Goal: Information Seeking & Learning: Learn about a topic

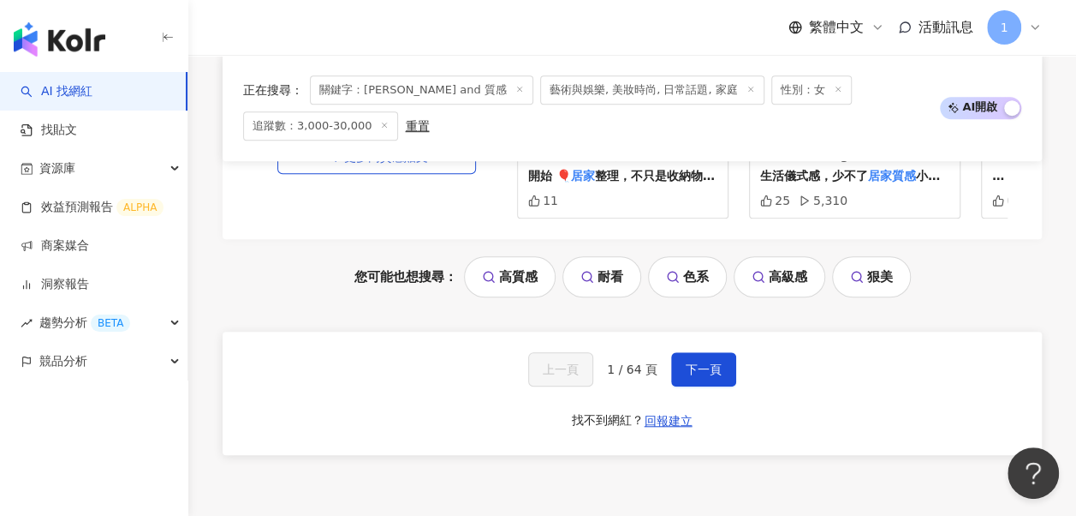
scroll to position [3559, 0]
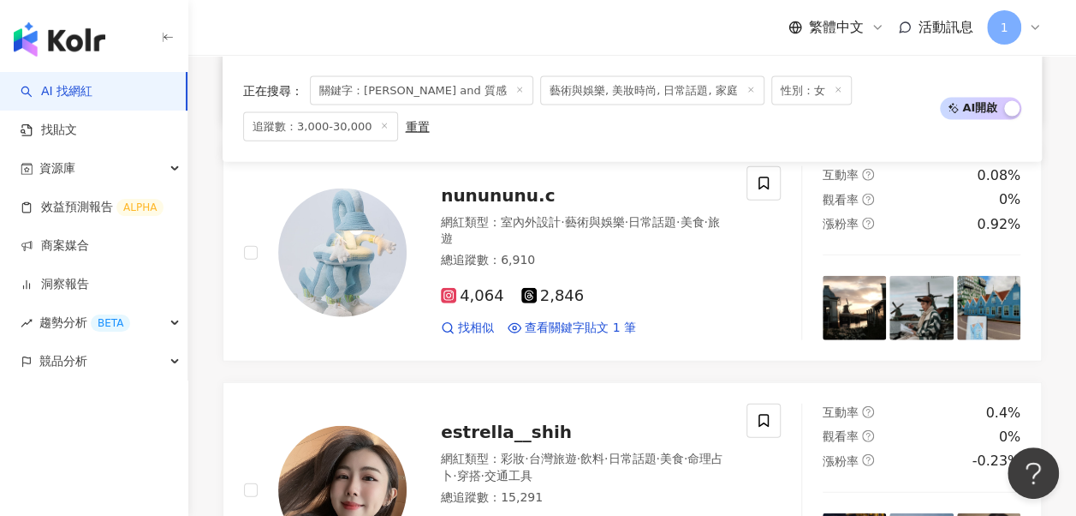
scroll to position [1798, 0]
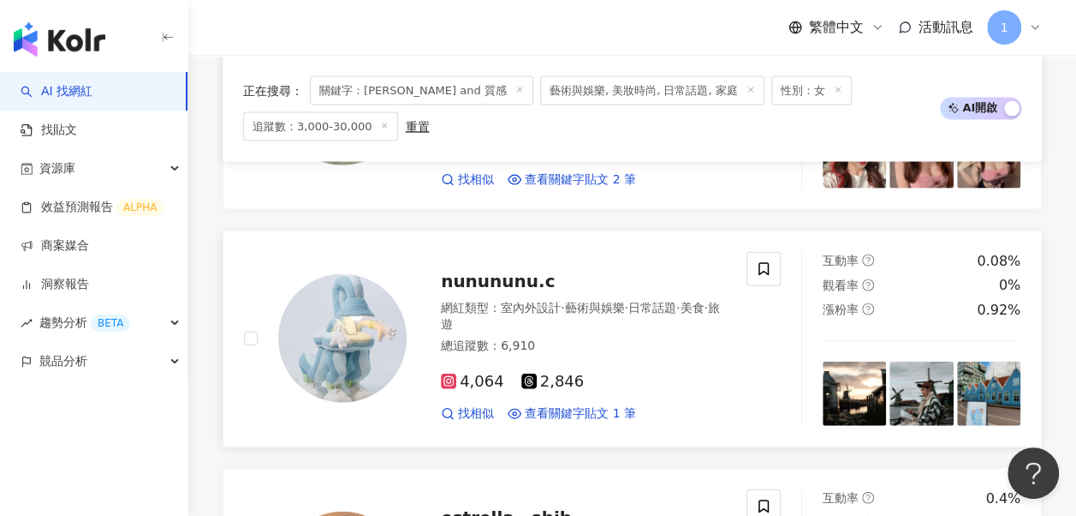
click at [522, 271] on span "nunununu.c" at bounding box center [498, 281] width 114 height 21
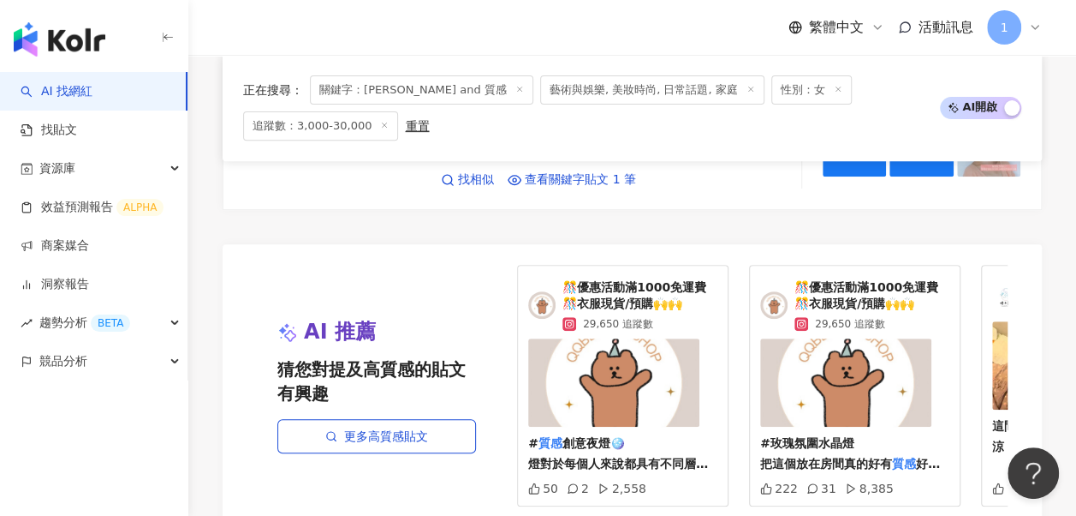
scroll to position [3854, 0]
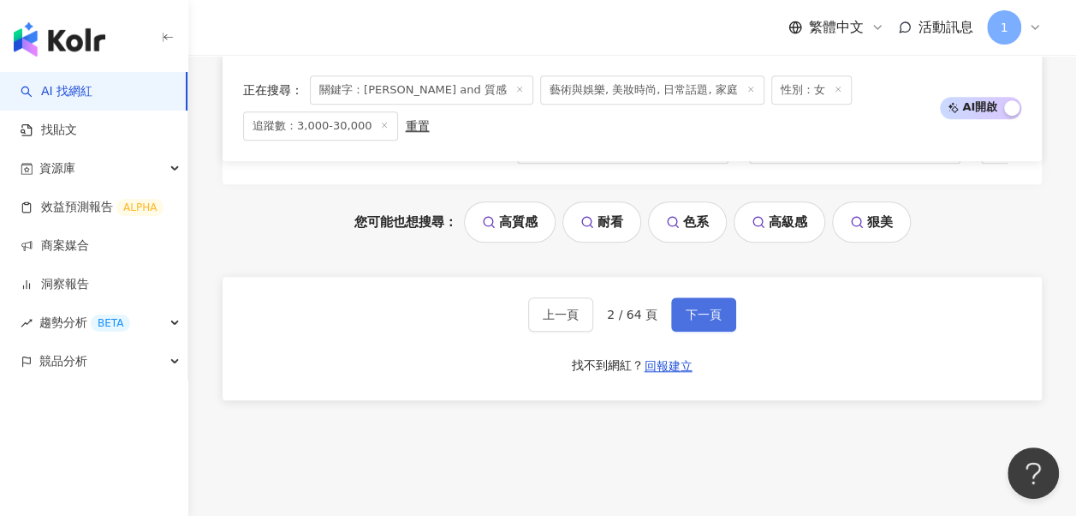
click at [692, 297] on button "下一頁" at bounding box center [703, 314] width 65 height 34
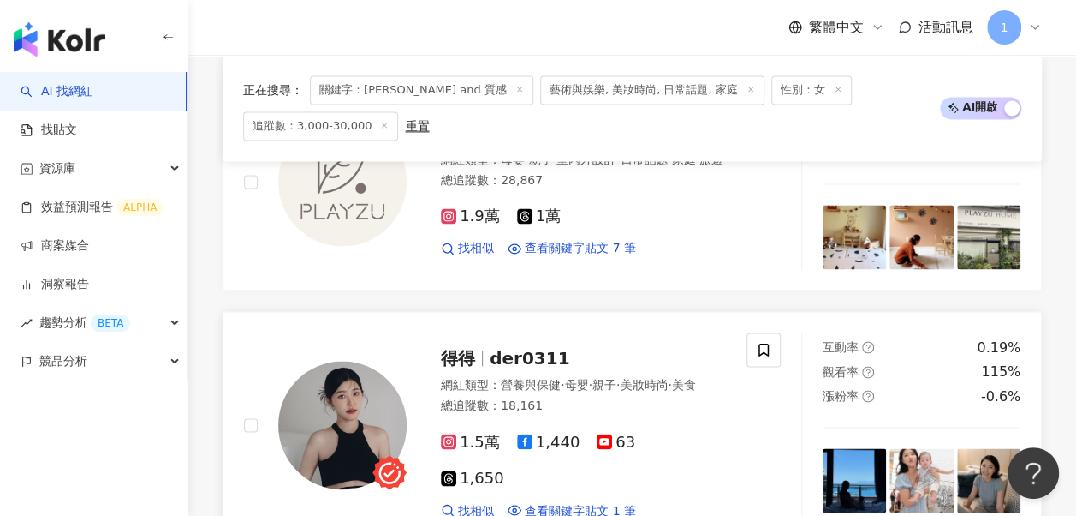
scroll to position [1274, 0]
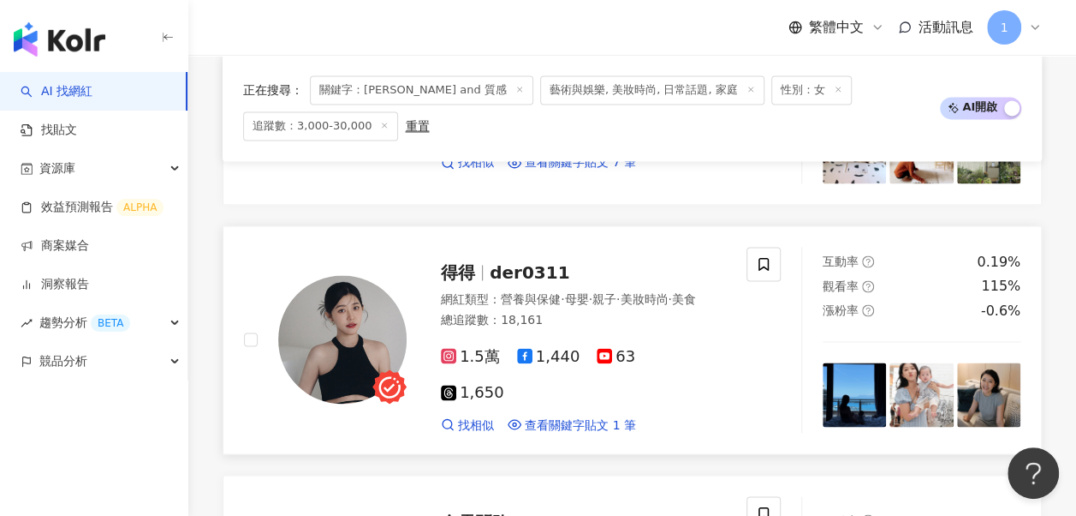
click at [480, 262] on span "得得" at bounding box center [465, 272] width 49 height 21
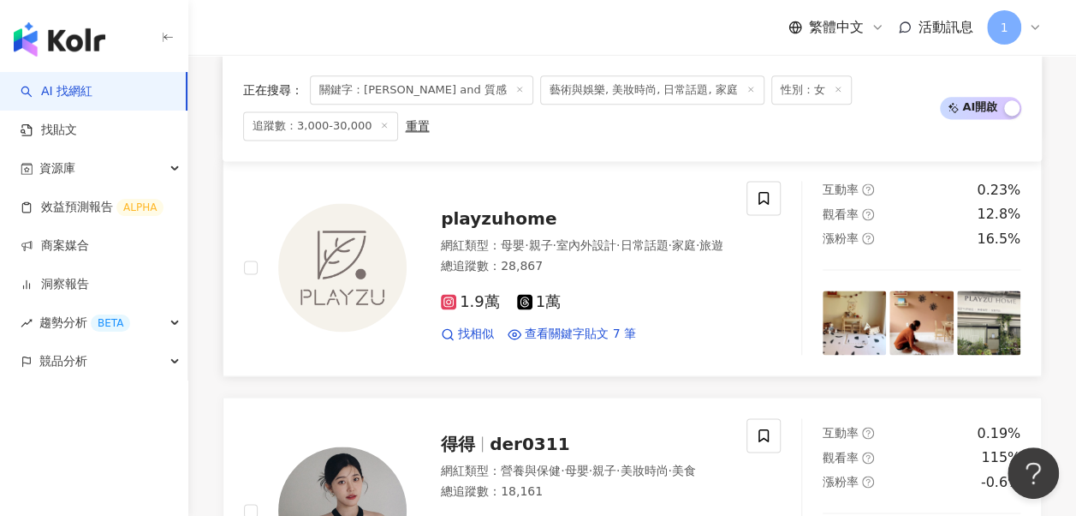
scroll to position [1017, 0]
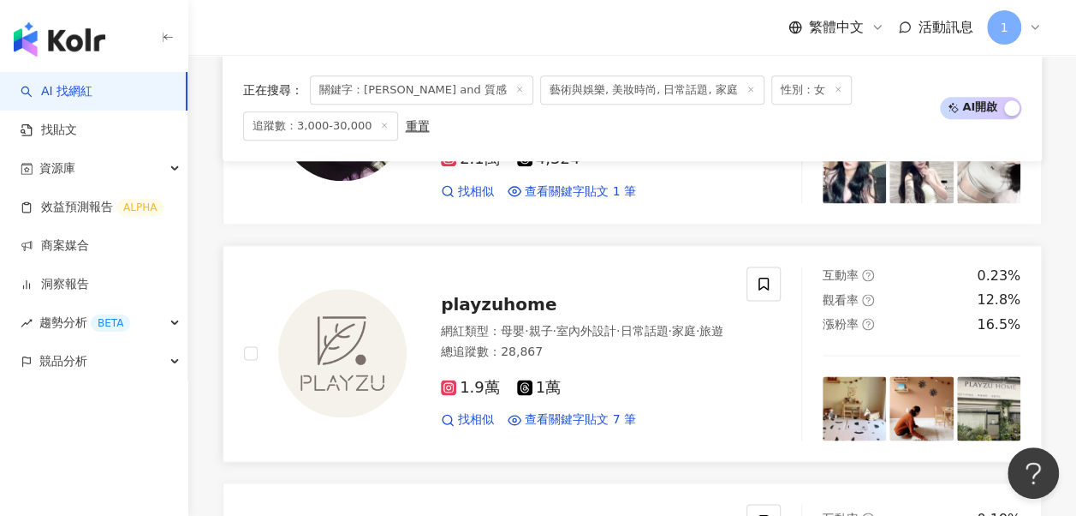
click at [514, 294] on span "playzuhome" at bounding box center [499, 304] width 116 height 21
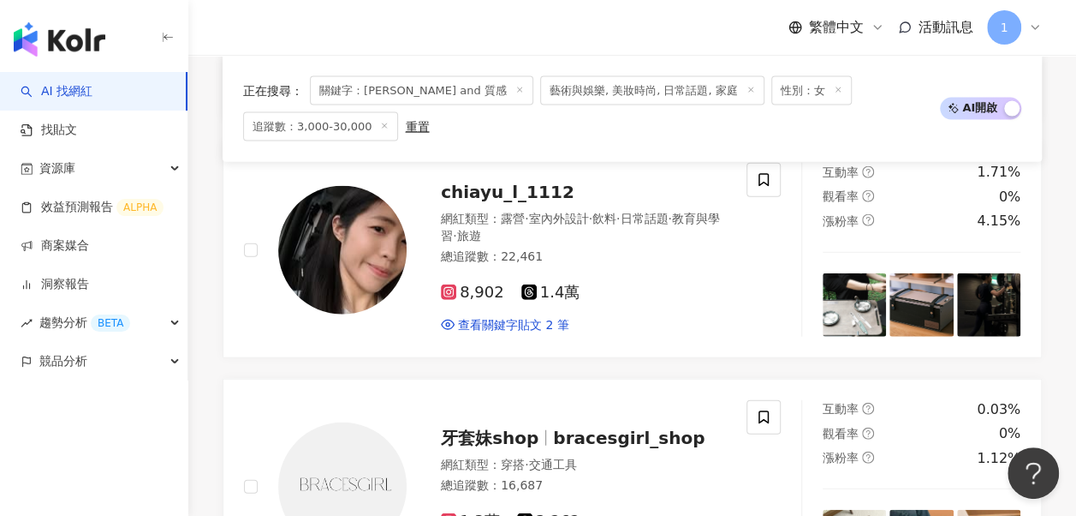
scroll to position [1703, 0]
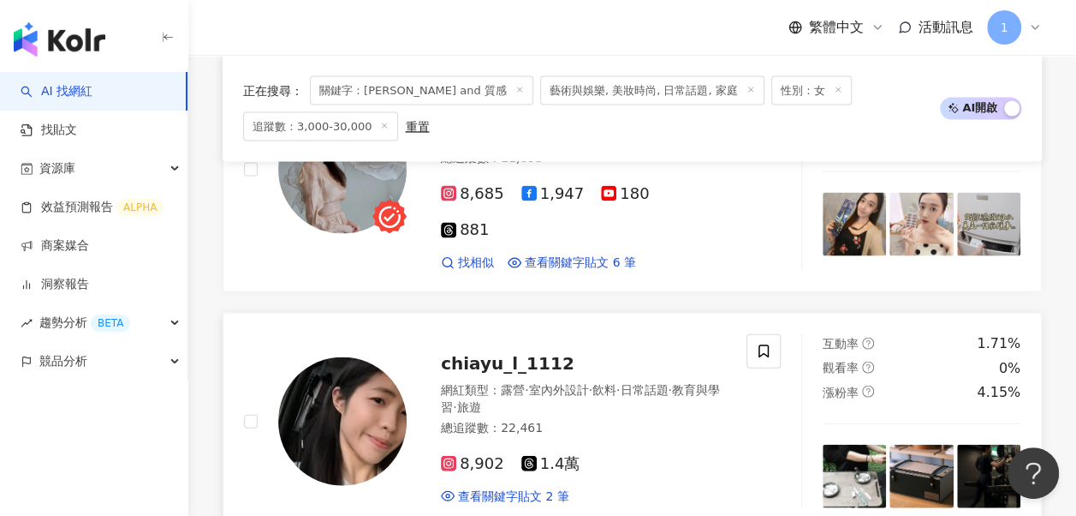
click at [507, 353] on span "chiayu_l_1112" at bounding box center [508, 363] width 134 height 21
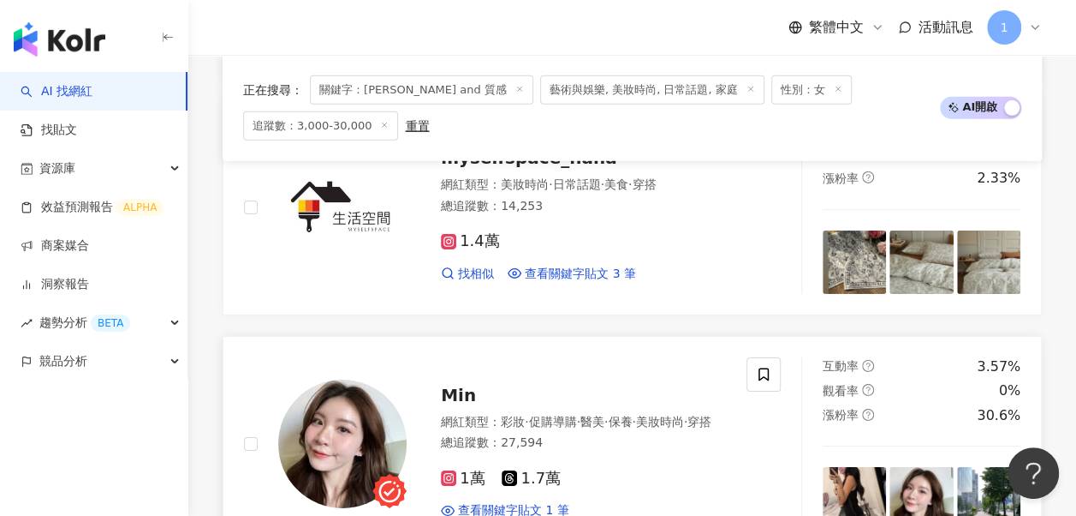
scroll to position [2730, 0]
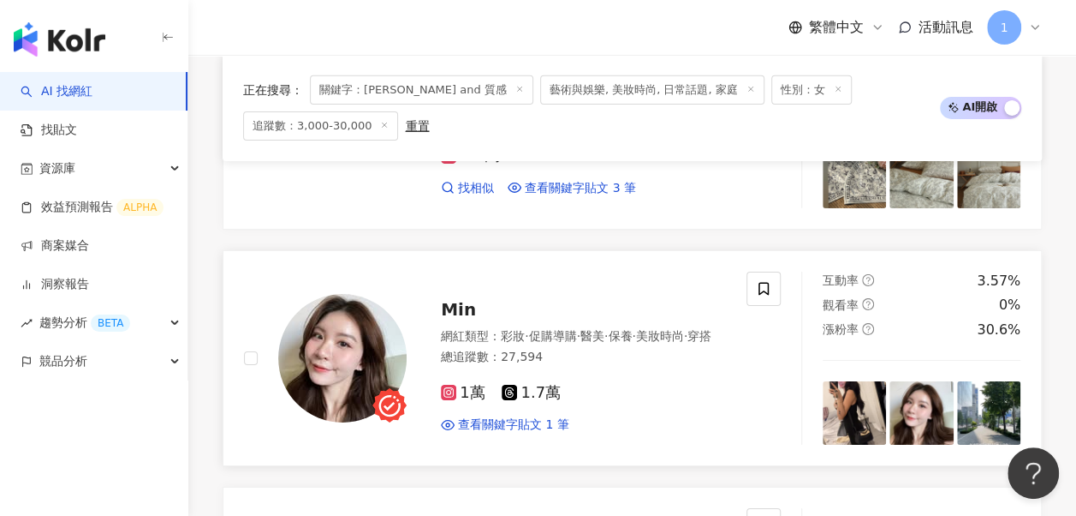
click at [517, 329] on span "彩妝" at bounding box center [513, 336] width 24 height 14
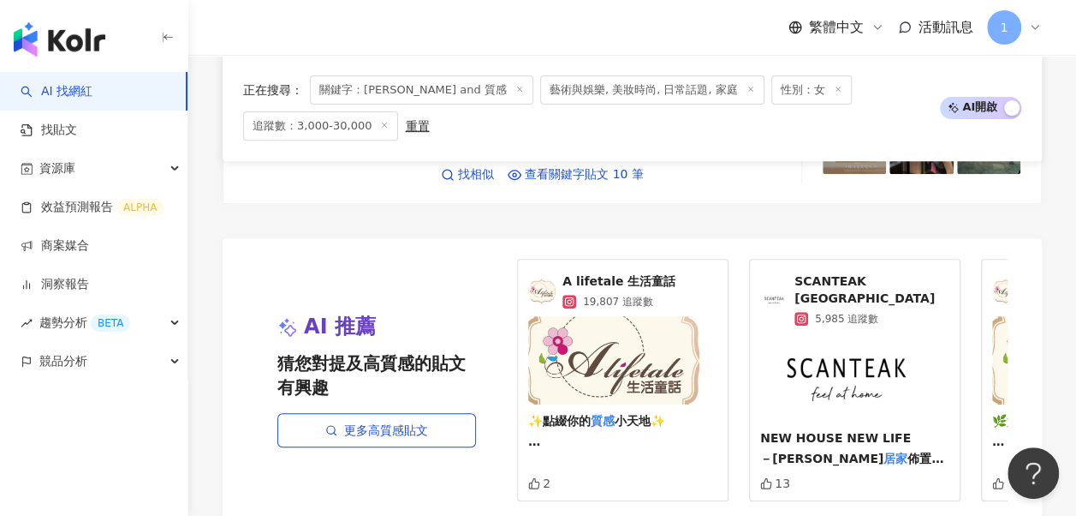
scroll to position [3672, 0]
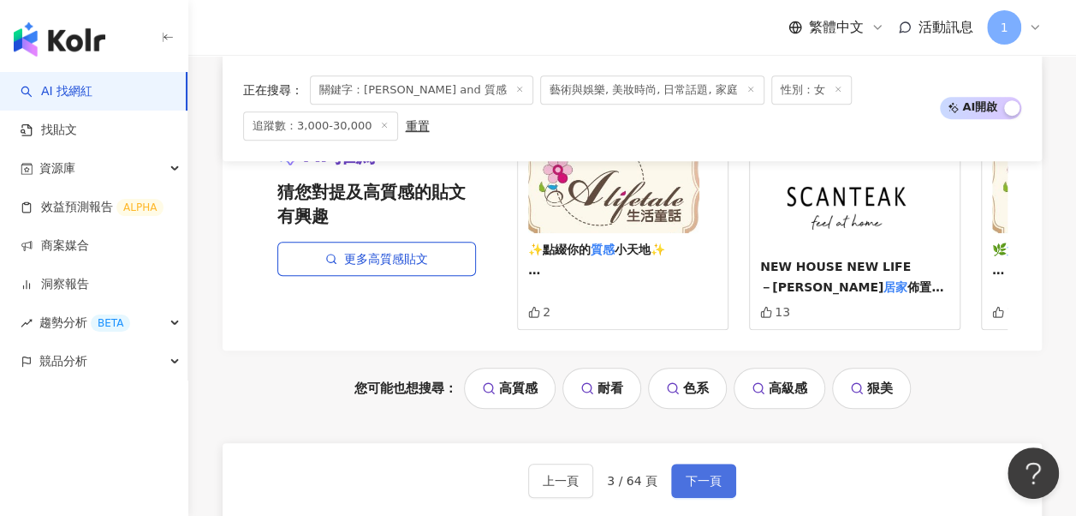
click at [695, 474] on span "下一頁" at bounding box center [704, 481] width 36 height 14
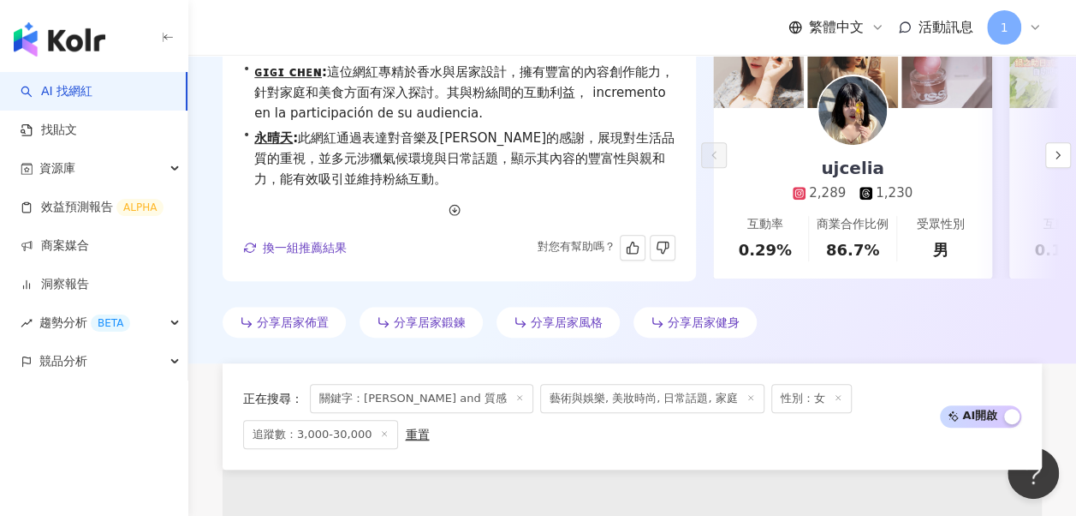
scroll to position [234, 0]
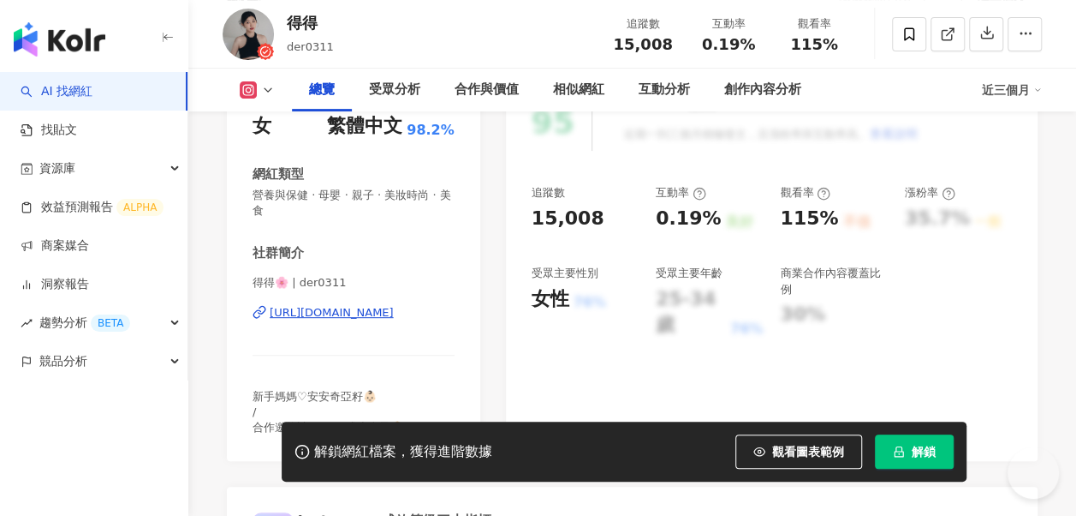
click at [349, 305] on div "https://www.instagram.com/der0311/" at bounding box center [332, 312] width 124 height 15
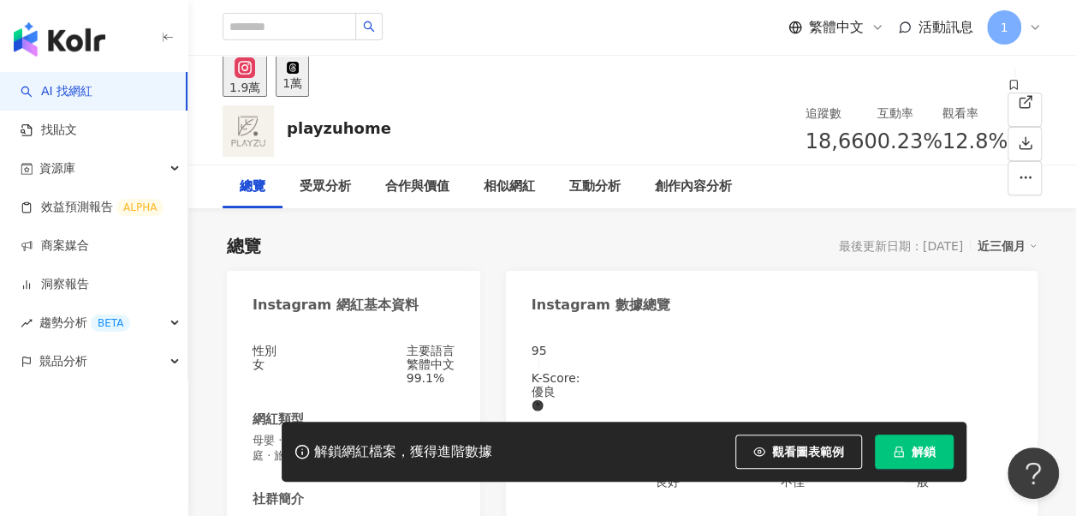
scroll to position [257, 0]
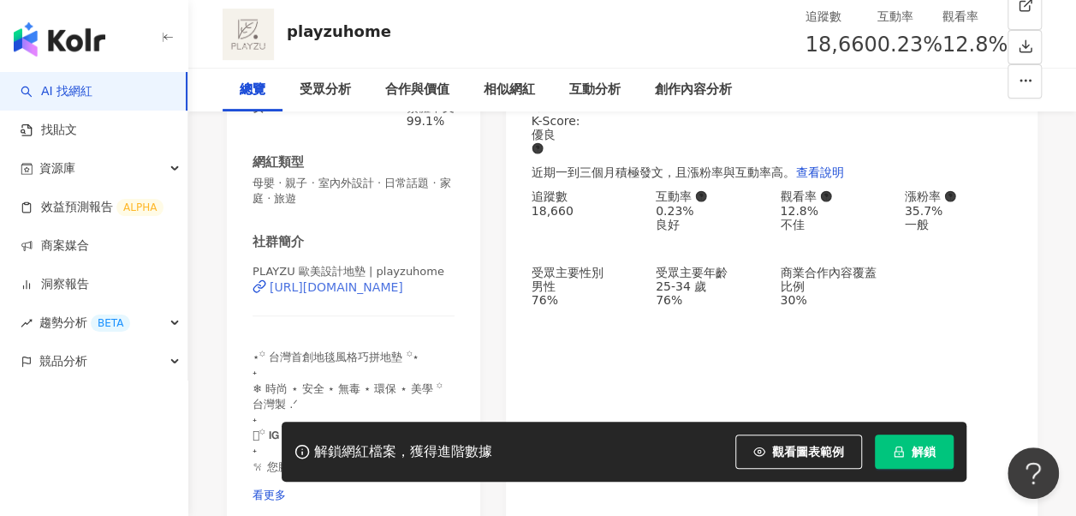
click at [403, 294] on div "https://www.instagram.com/playzuhome/" at bounding box center [337, 287] width 134 height 14
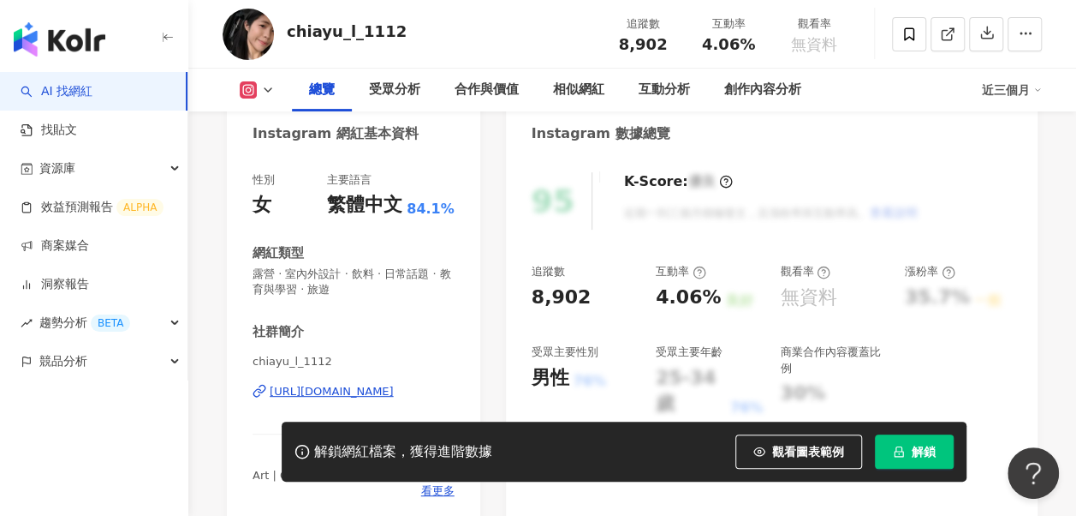
click at [324, 389] on div "https://www.instagram.com/chiayu_l_1112/" at bounding box center [332, 391] width 124 height 15
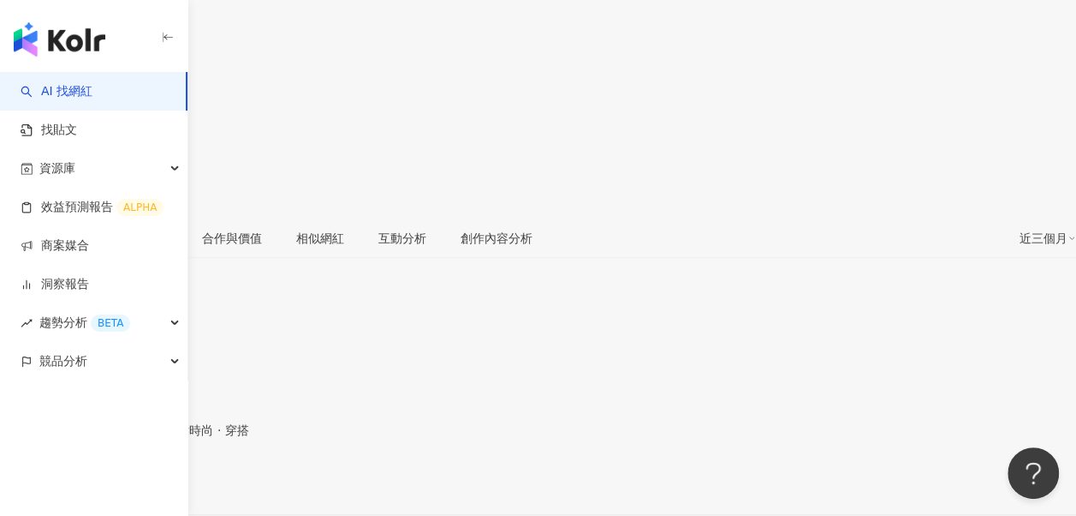
click at [151, 478] on div "[URL][DOMAIN_NAME]" at bounding box center [84, 485] width 134 height 14
